Goal: Find specific page/section: Find specific page/section

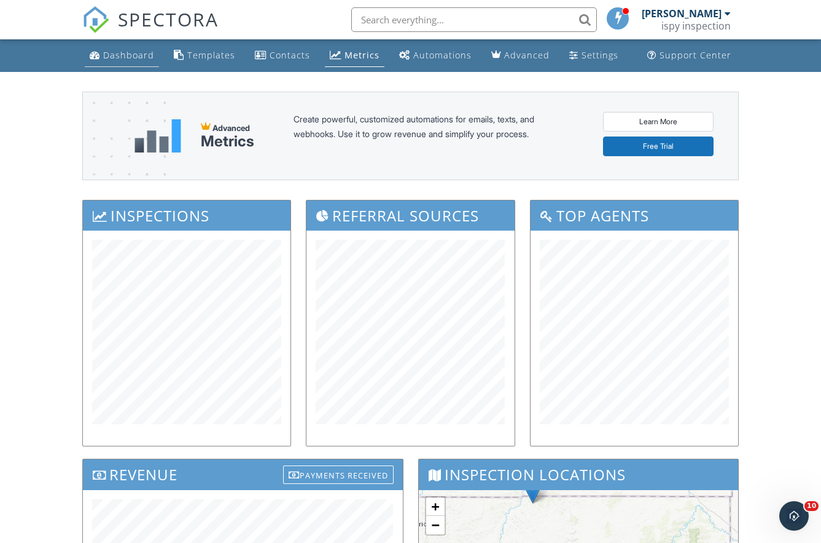
click at [135, 58] on div "Dashboard" at bounding box center [128, 55] width 51 height 12
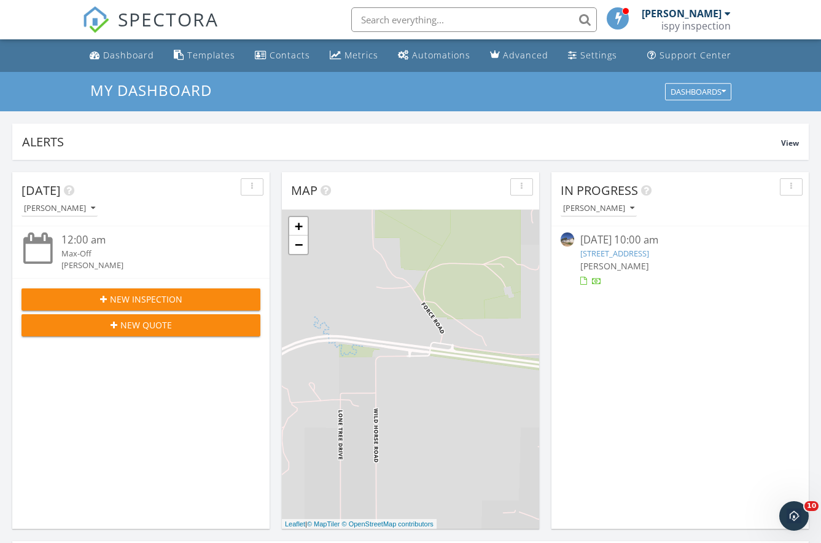
click at [396, 24] on input "text" at bounding box center [474, 19] width 246 height 25
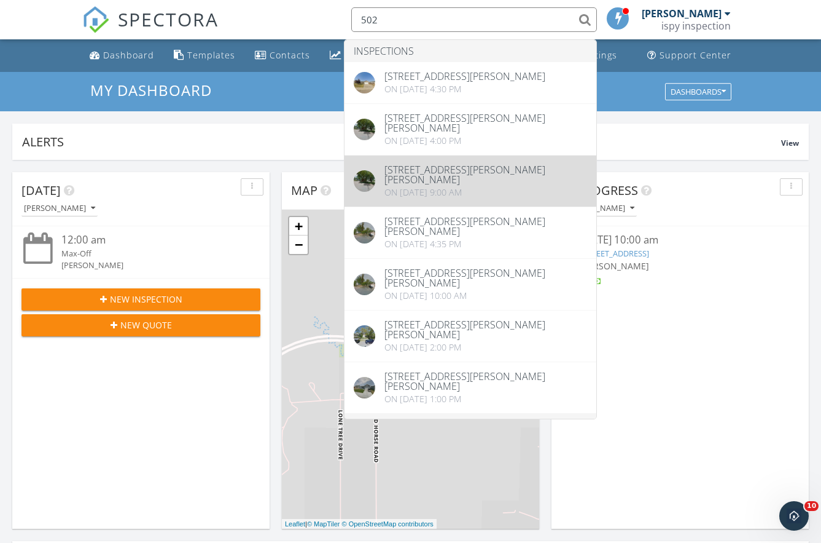
type input "502"
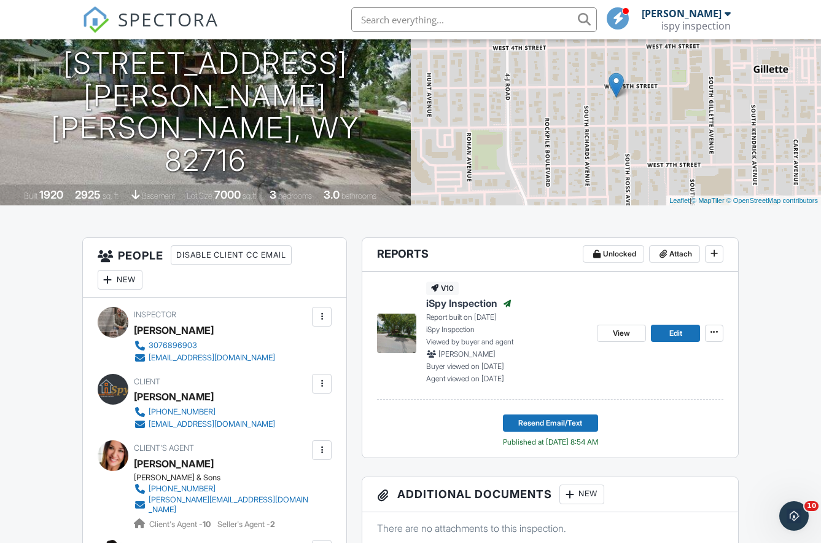
scroll to position [125, 0]
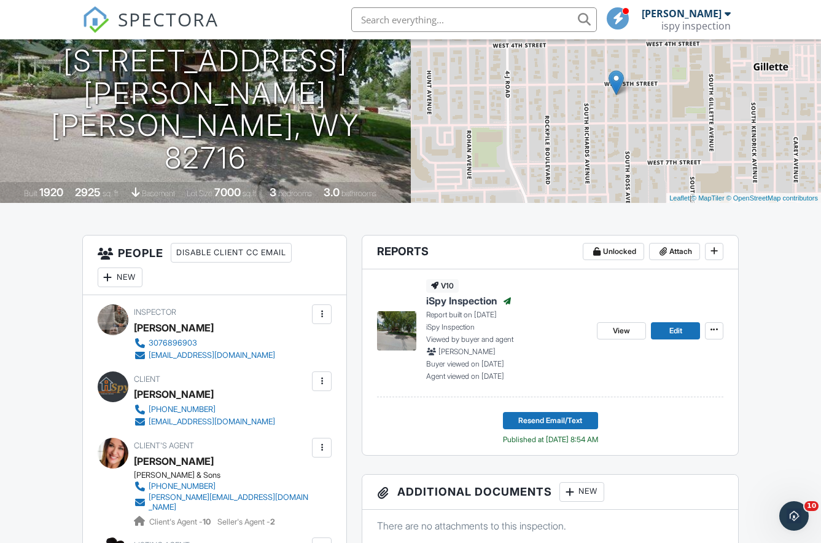
click at [454, 300] on span "iSpy Inspection" at bounding box center [461, 301] width 71 height 14
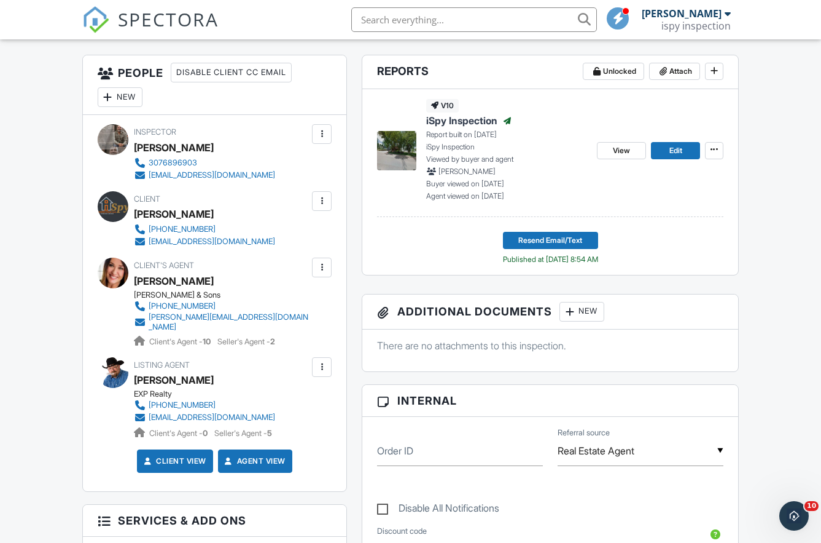
scroll to position [347, 0]
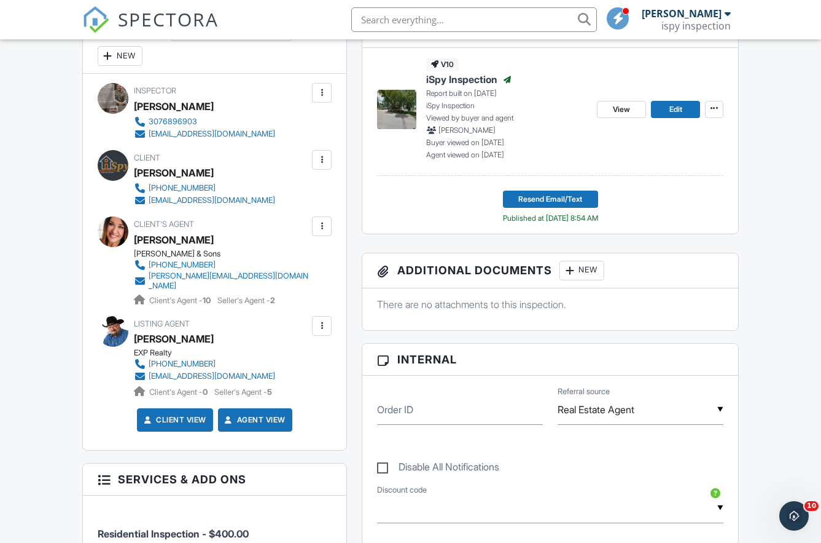
click at [437, 19] on input "text" at bounding box center [474, 19] width 246 height 25
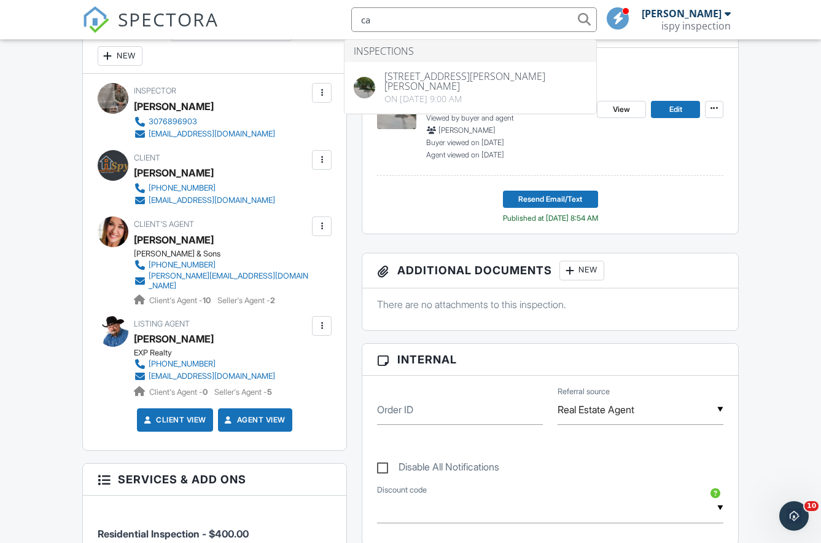
type input "c"
